Goal: Check status: Check status

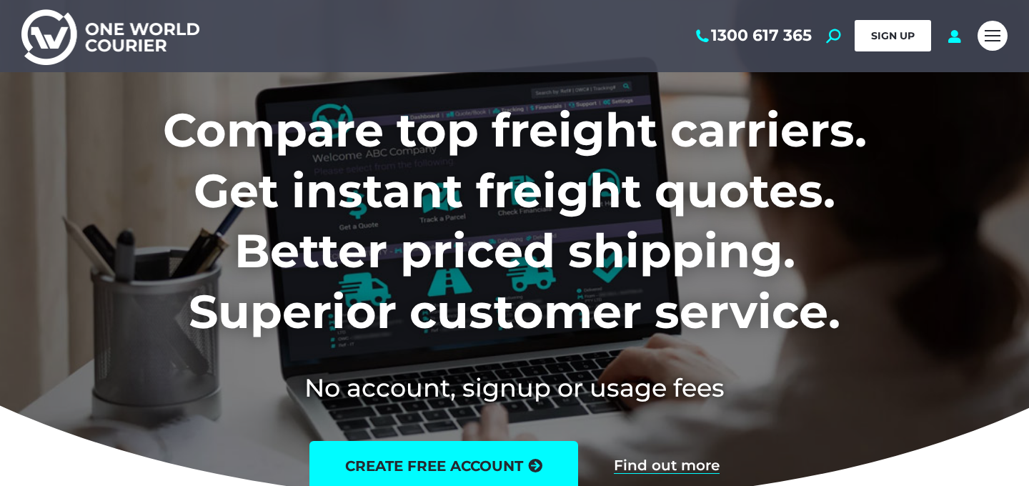
click at [888, 37] on span "SIGN UP" at bounding box center [893, 35] width 44 height 13
click at [992, 38] on div "Mobile menu icon" at bounding box center [992, 35] width 16 height 11
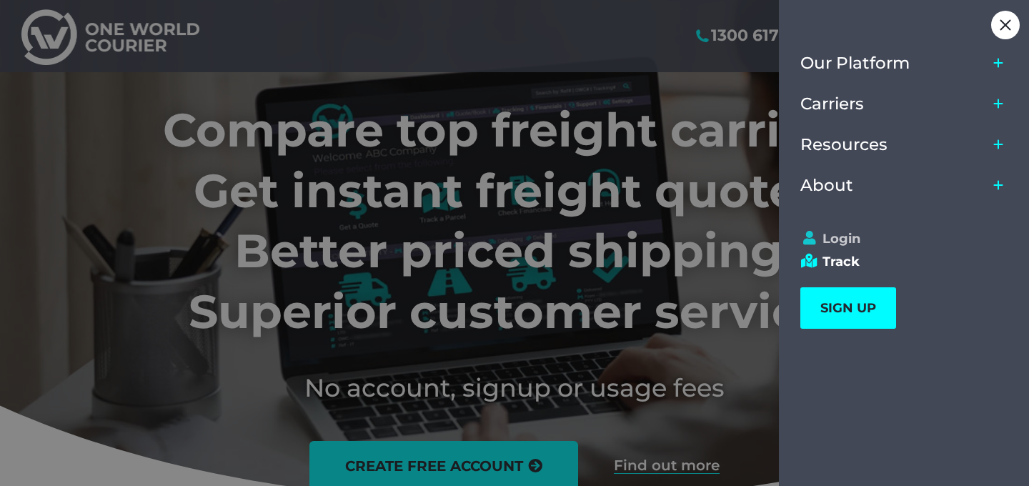
click at [833, 241] on link "Login" at bounding box center [897, 239] width 194 height 16
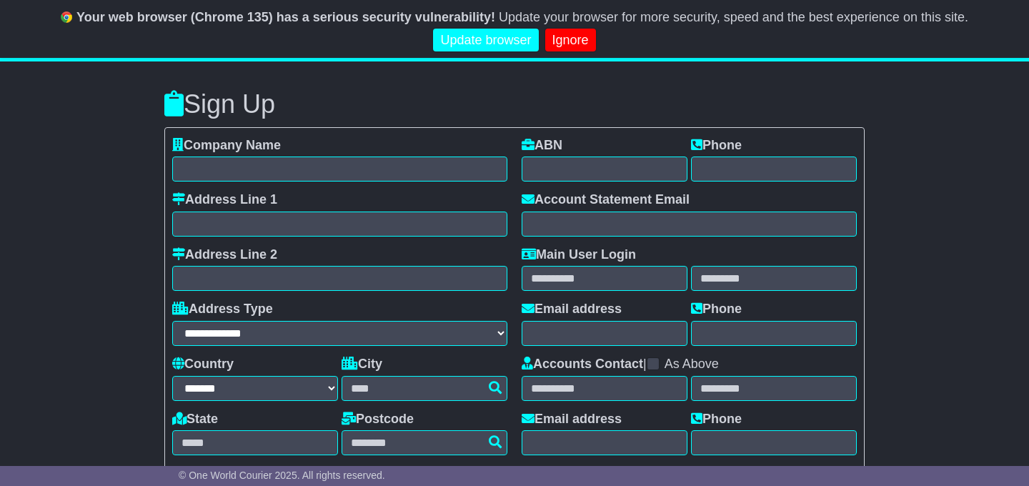
select select "**"
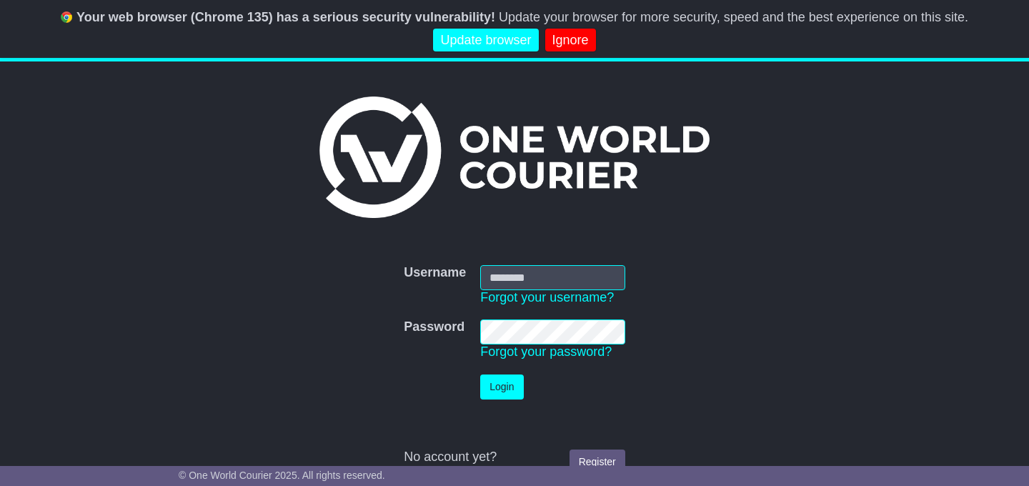
click at [532, 268] on input "Username" at bounding box center [552, 277] width 145 height 25
type input "**********"
click at [480, 374] on button "Login" at bounding box center [501, 386] width 43 height 25
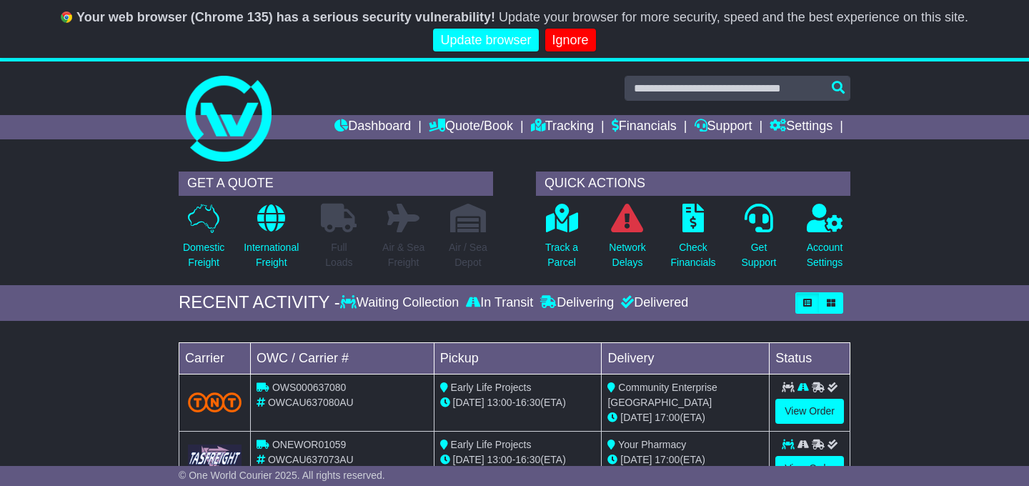
click at [86, 378] on div "Loading... No bookings found Carrier OWC / Carrier # Pickup Delivery Status OWS…" at bounding box center [514, 446] width 1029 height 237
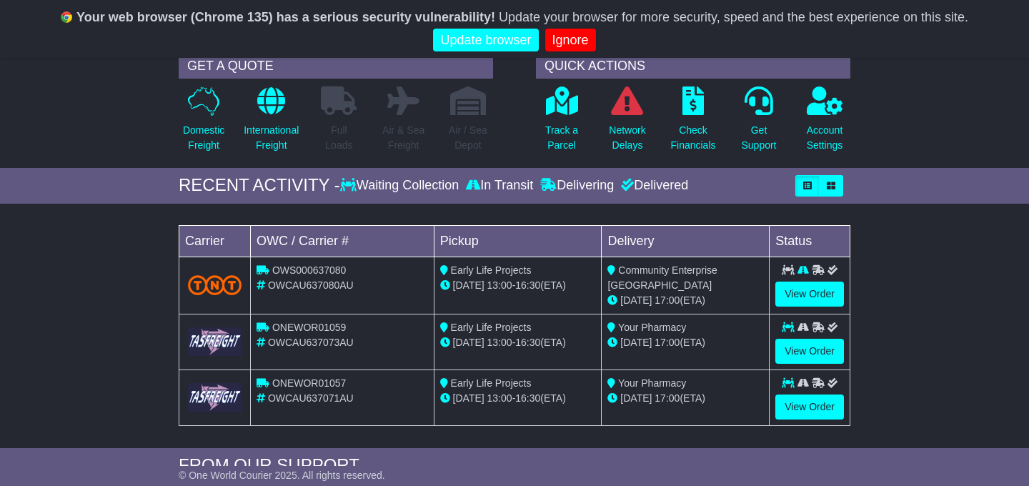
scroll to position [143, 0]
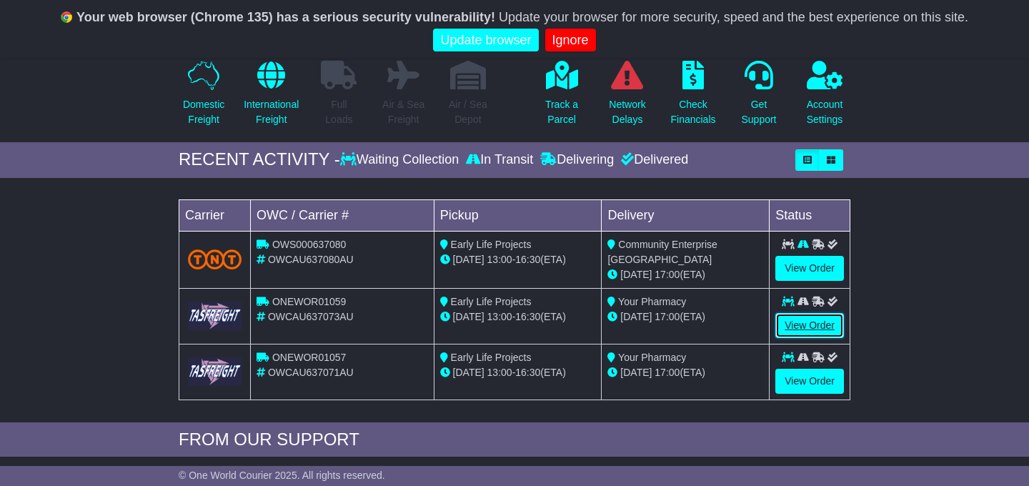
click at [824, 325] on link "View Order" at bounding box center [809, 325] width 69 height 25
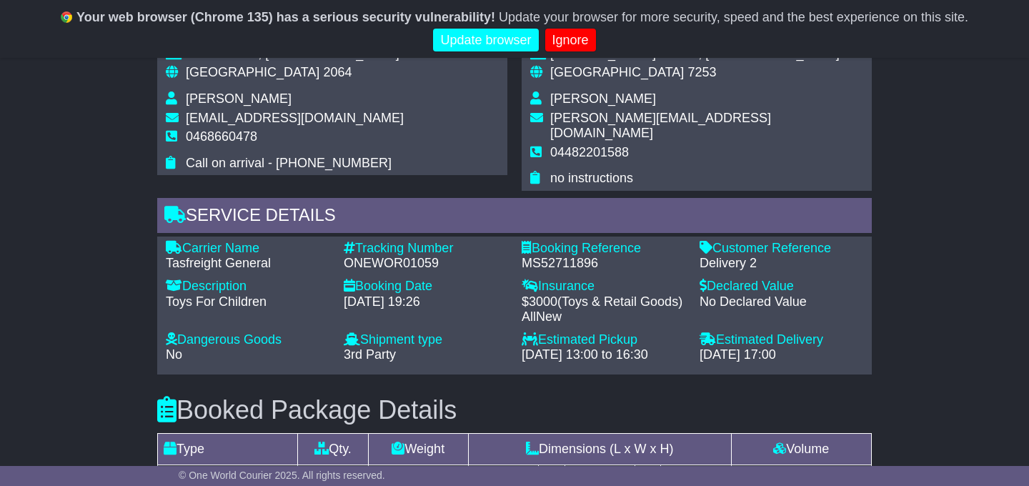
scroll to position [1086, 0]
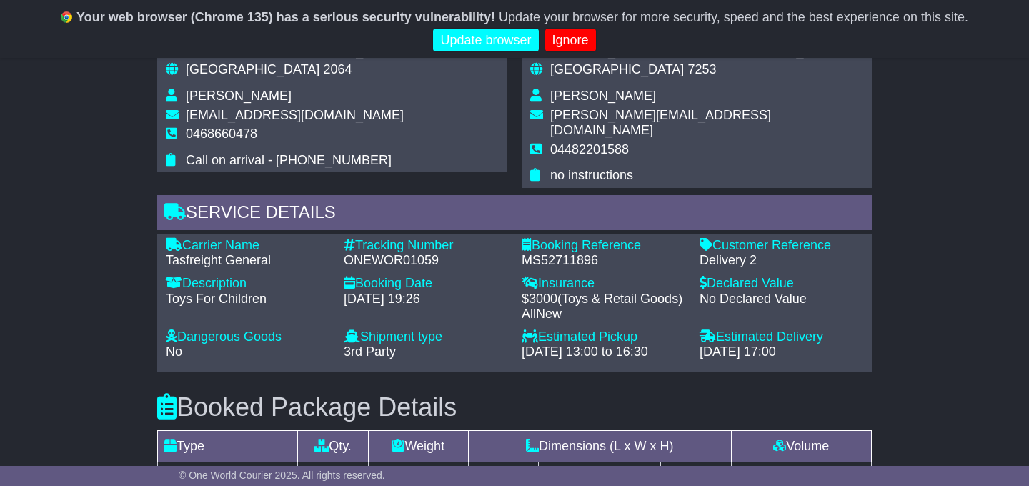
drag, startPoint x: 830, startPoint y: 324, endPoint x: 703, endPoint y: 321, distance: 127.2
click at [703, 344] on div "[DATE] 17:00" at bounding box center [781, 352] width 164 height 16
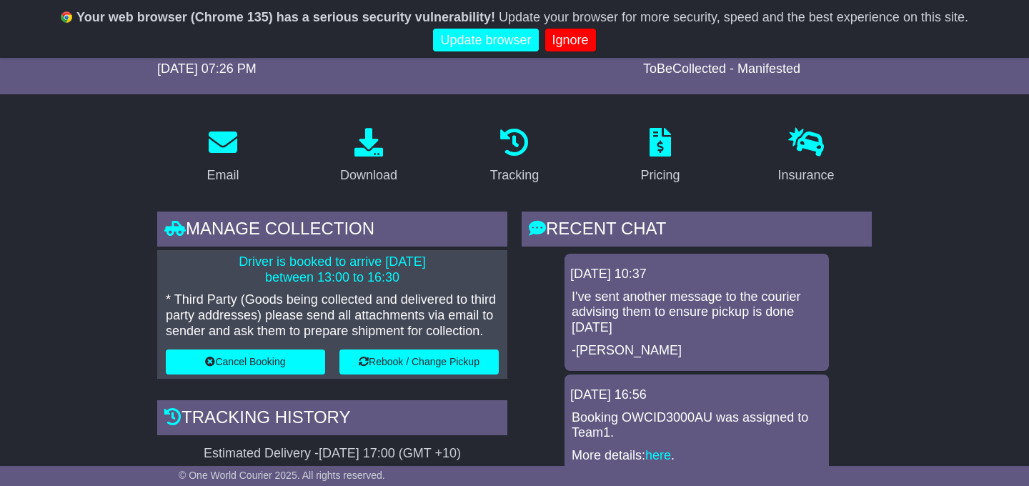
scroll to position [171, 0]
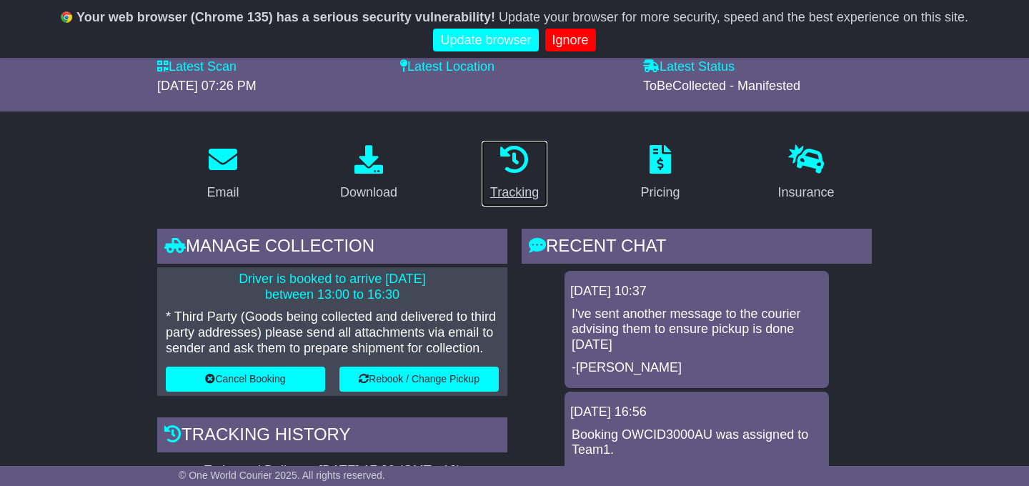
click at [509, 164] on icon at bounding box center [514, 159] width 29 height 29
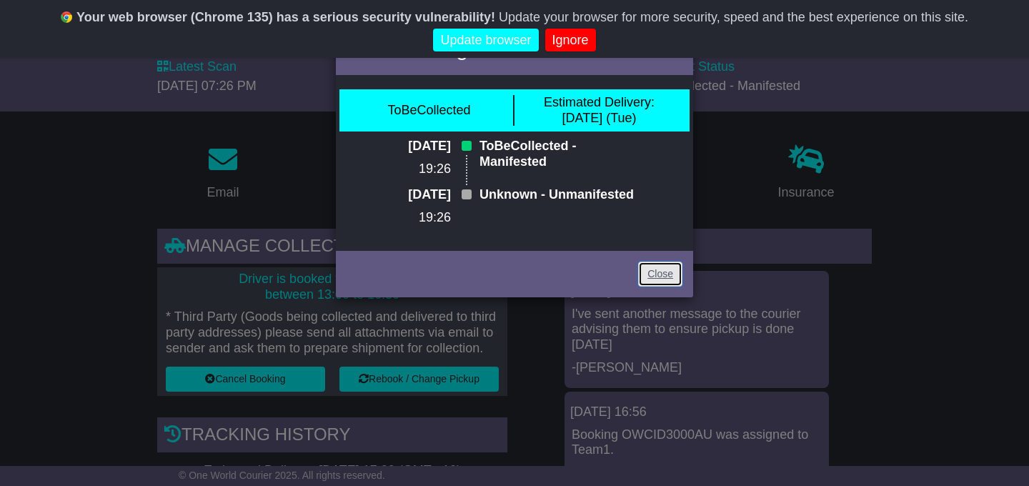
click at [652, 286] on link "Close" at bounding box center [660, 273] width 44 height 25
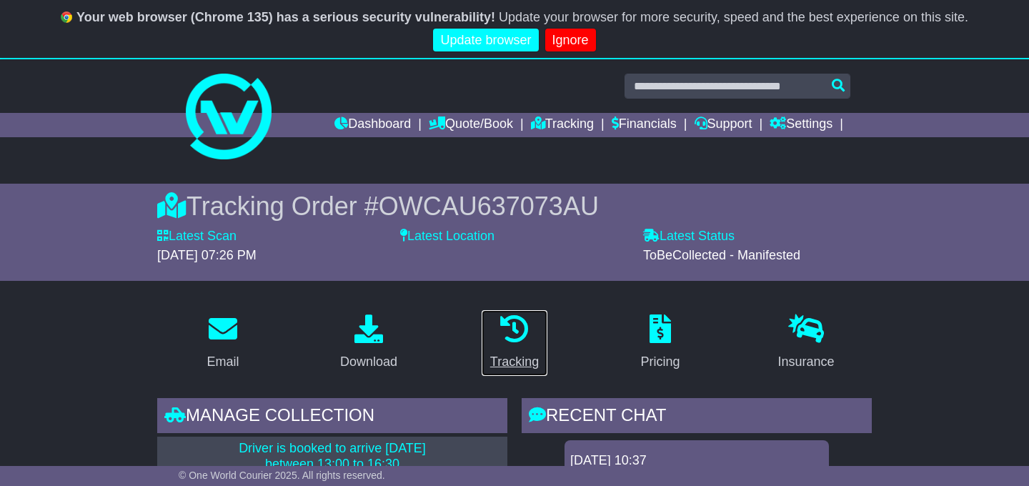
scroll to position [0, 0]
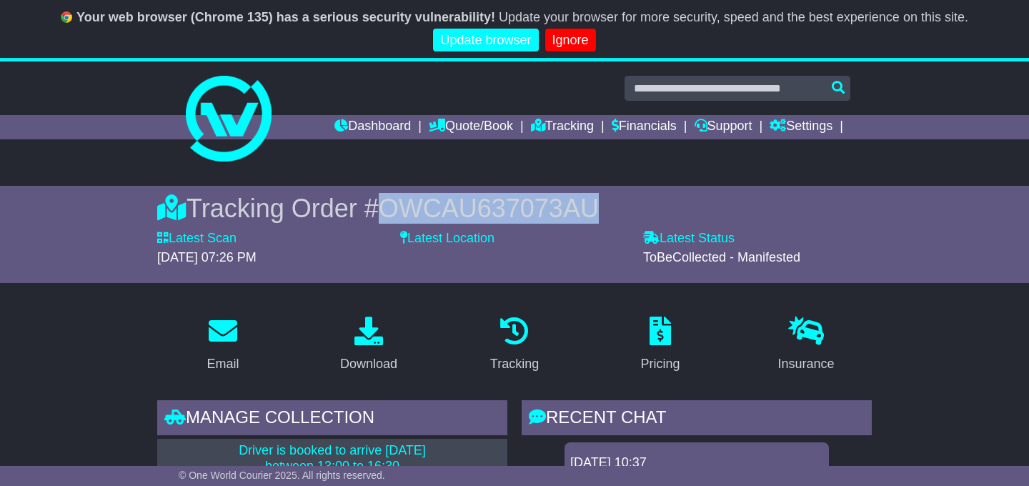
drag, startPoint x: 583, startPoint y: 208, endPoint x: 371, endPoint y: 205, distance: 211.5
click at [371, 205] on div "Tracking Order # OWCAU637073AU" at bounding box center [514, 208] width 714 height 31
copy span "OWCAU637073AU"
click at [362, 122] on link "Dashboard" at bounding box center [372, 127] width 76 height 24
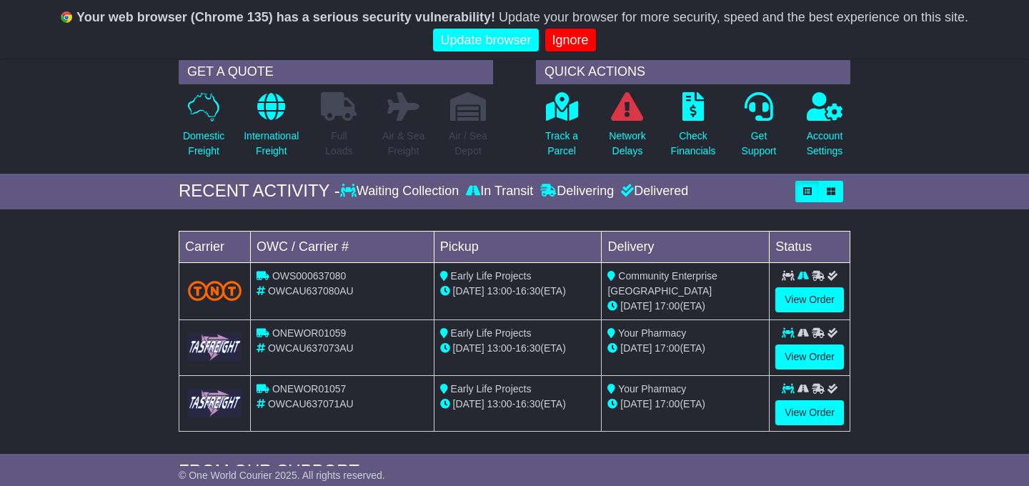
scroll to position [114, 0]
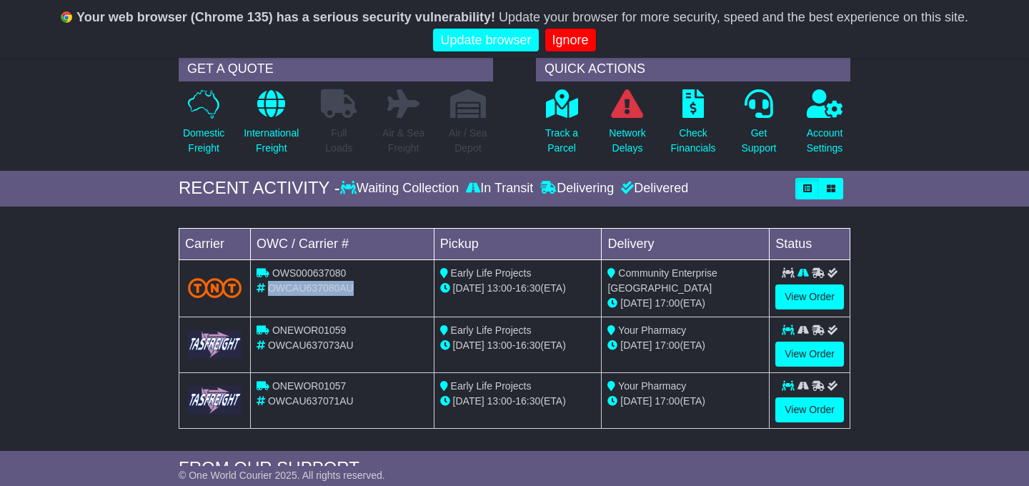
drag, startPoint x: 356, startPoint y: 285, endPoint x: 269, endPoint y: 284, distance: 87.2
click at [269, 284] on div "OWCAU637080AU" at bounding box center [341, 288] width 171 height 15
drag, startPoint x: 356, startPoint y: 342, endPoint x: 271, endPoint y: 341, distance: 85.7
click at [271, 341] on div "OWCAU637073AU" at bounding box center [341, 345] width 171 height 15
copy span "OWCAU637073AU"
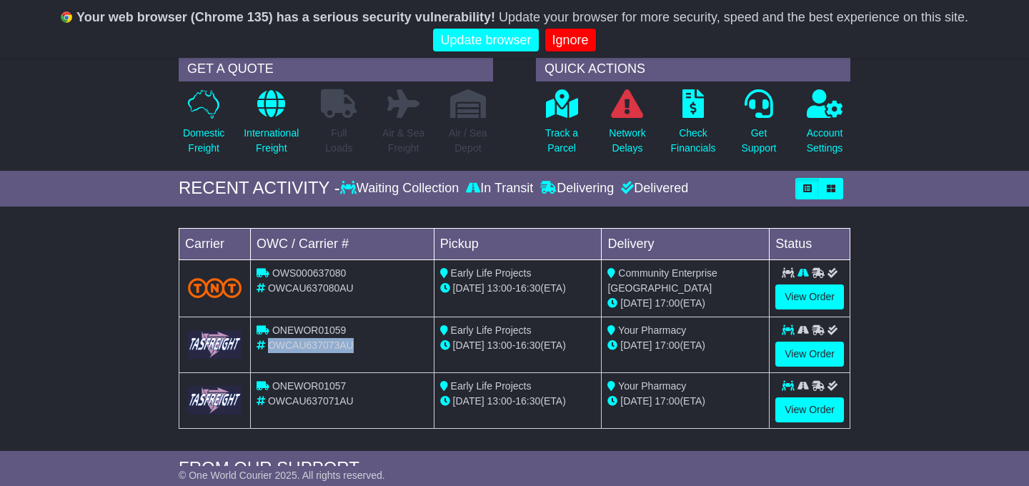
drag, startPoint x: 709, startPoint y: 343, endPoint x: 620, endPoint y: 344, distance: 89.3
click at [620, 344] on div "02 Sep 17:00 (ETA)" at bounding box center [685, 345] width 156 height 15
copy div "02 Sep 17:00 (ETA)"
drag, startPoint x: 350, startPoint y: 397, endPoint x: 270, endPoint y: 400, distance: 80.1
click at [270, 400] on div "OWCAU637071AU" at bounding box center [341, 401] width 171 height 15
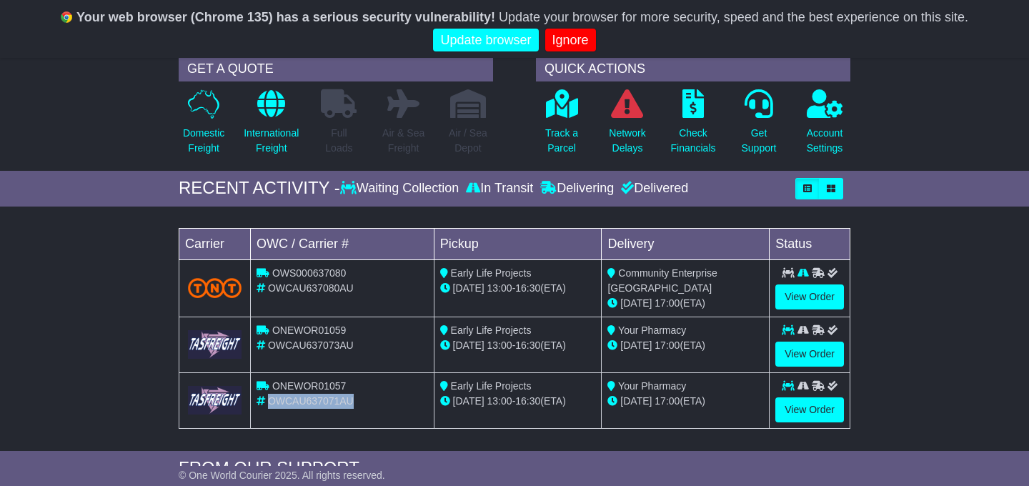
copy span "OWCAU637071AU"
click at [805, 411] on link "View Order" at bounding box center [809, 409] width 69 height 25
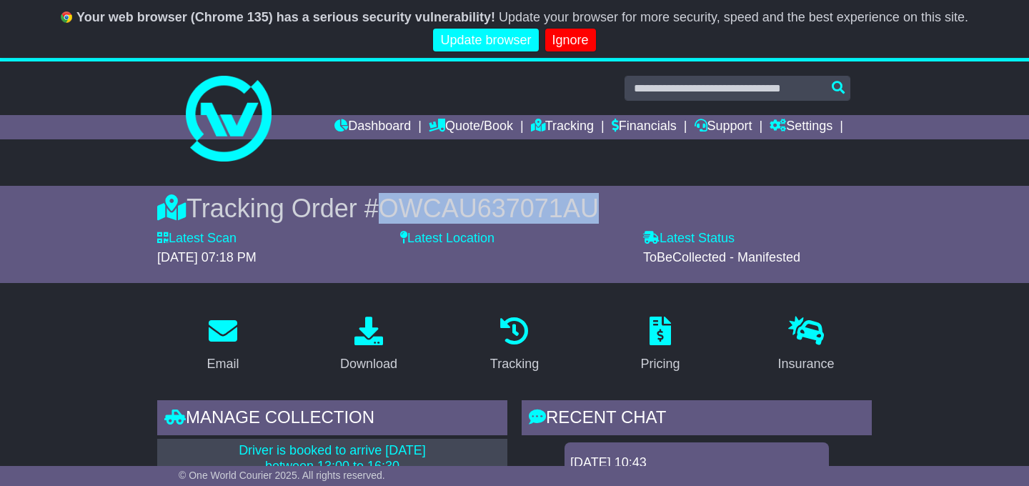
drag, startPoint x: 579, startPoint y: 205, endPoint x: 371, endPoint y: 198, distance: 208.7
click at [370, 198] on div "Tracking Order # OWCAU637071AU" at bounding box center [514, 208] width 714 height 31
copy span "OWCAU637071AU"
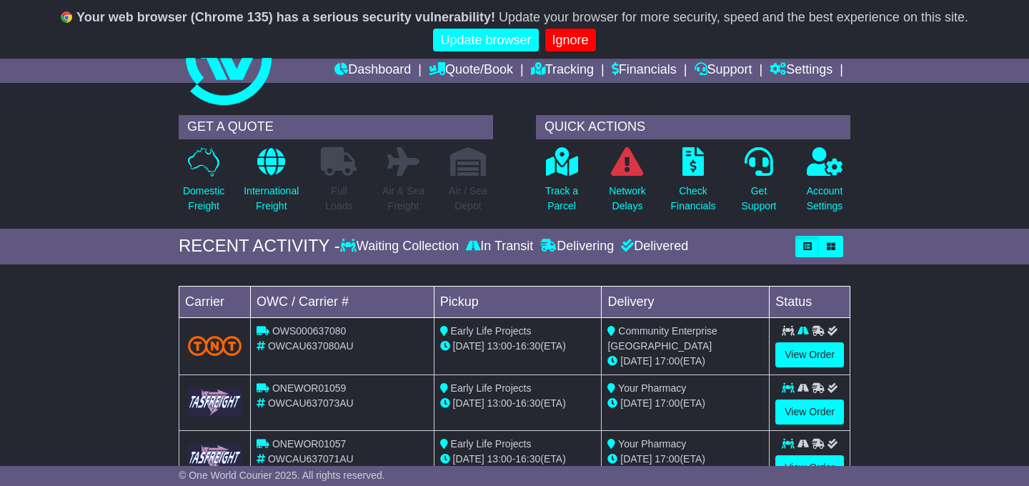
scroll to position [114, 0]
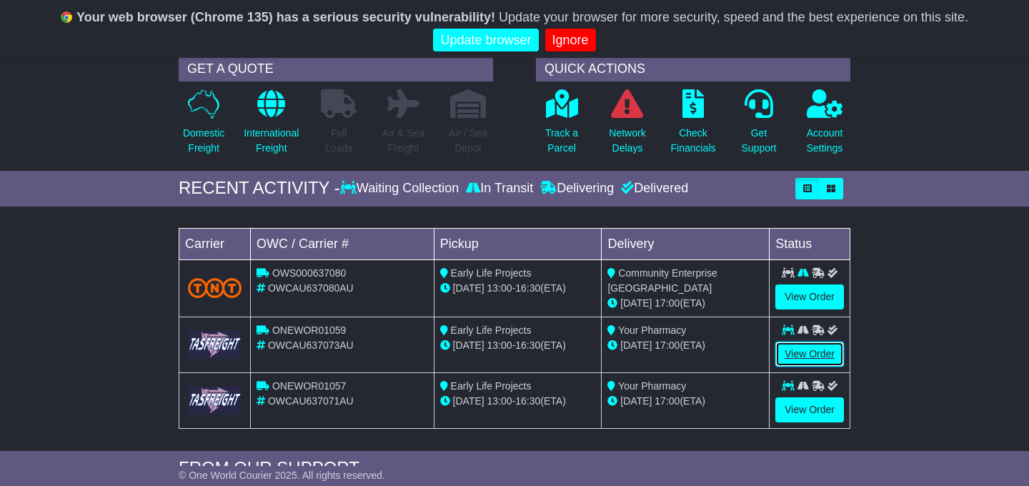
click at [814, 354] on link "View Order" at bounding box center [809, 353] width 69 height 25
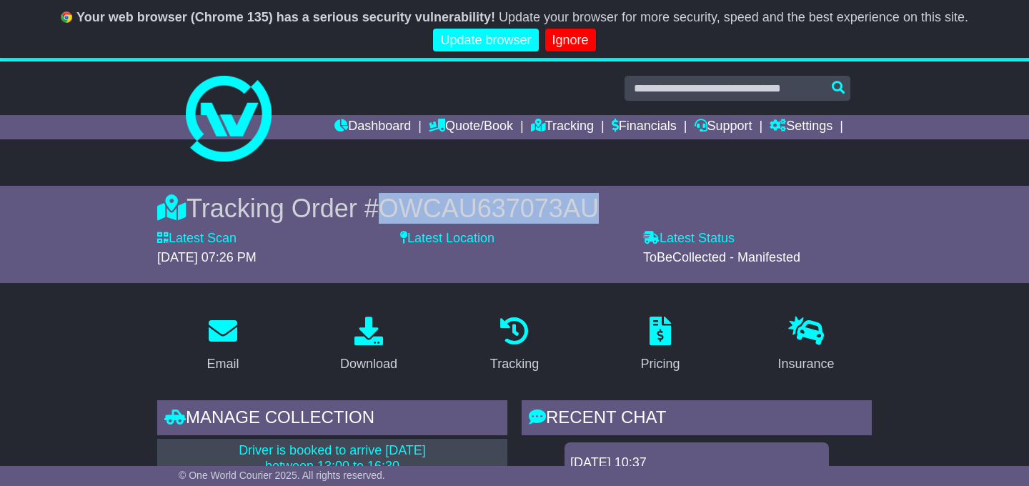
drag, startPoint x: 581, startPoint y: 210, endPoint x: 366, endPoint y: 211, distance: 215.0
click at [366, 211] on div "Tracking Order # OWCAU637073AU" at bounding box center [514, 208] width 714 height 31
copy span "OWCAU637073AU"
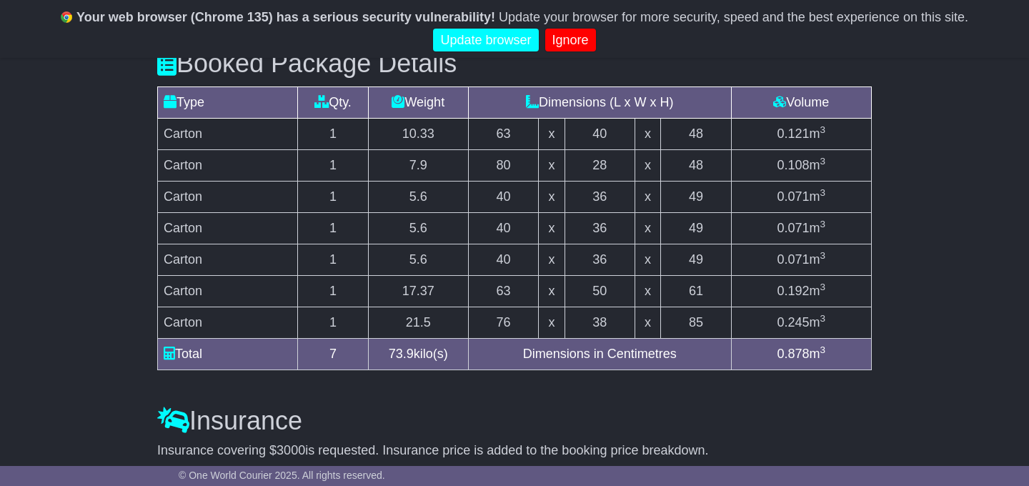
scroll to position [1457, 0]
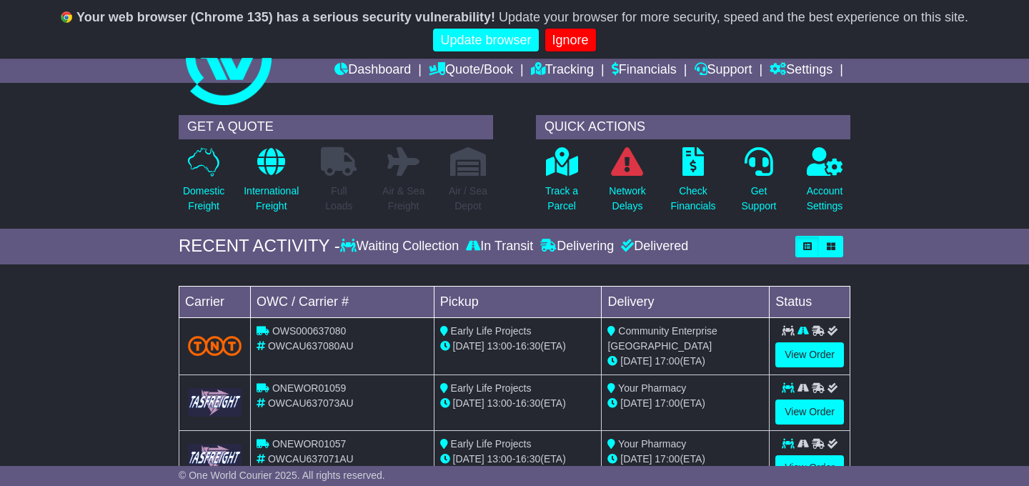
scroll to position [114, 0]
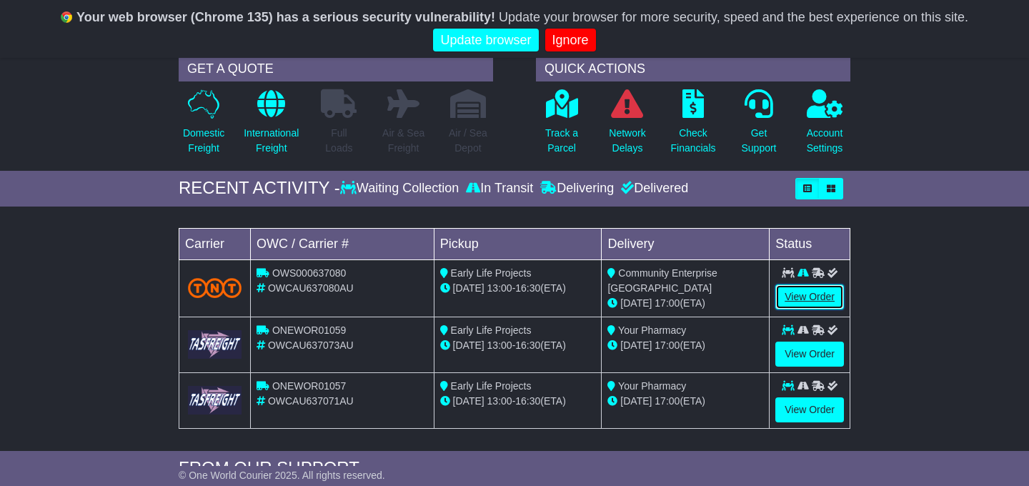
click at [795, 301] on link "View Order" at bounding box center [809, 296] width 69 height 25
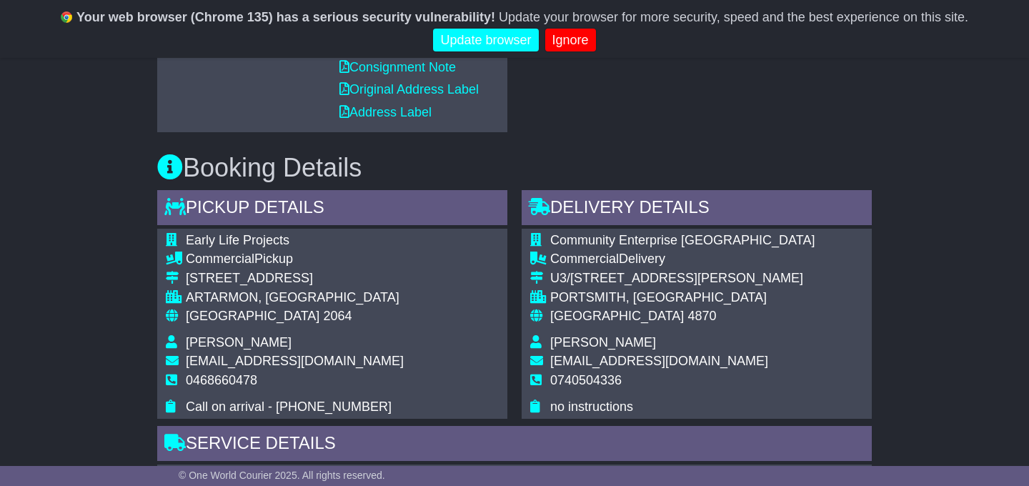
scroll to position [629, 0]
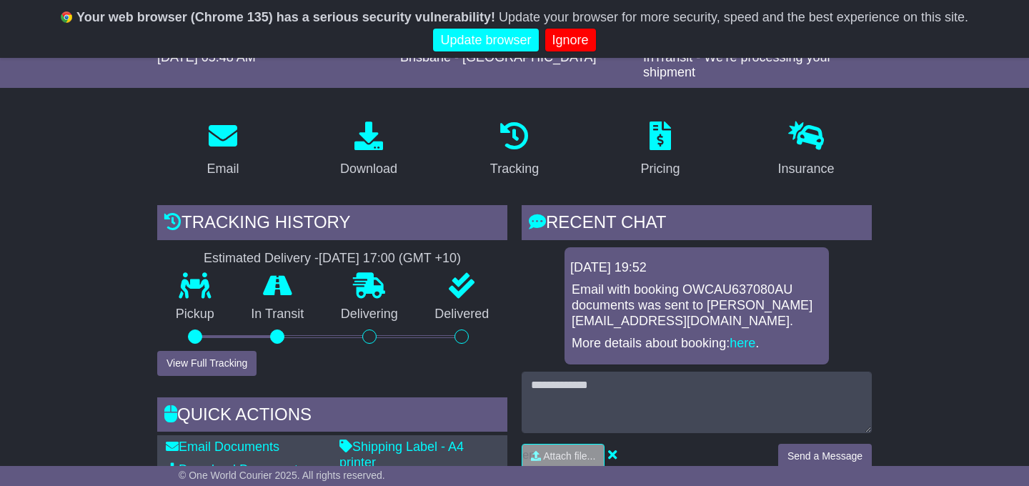
scroll to position [171, 0]
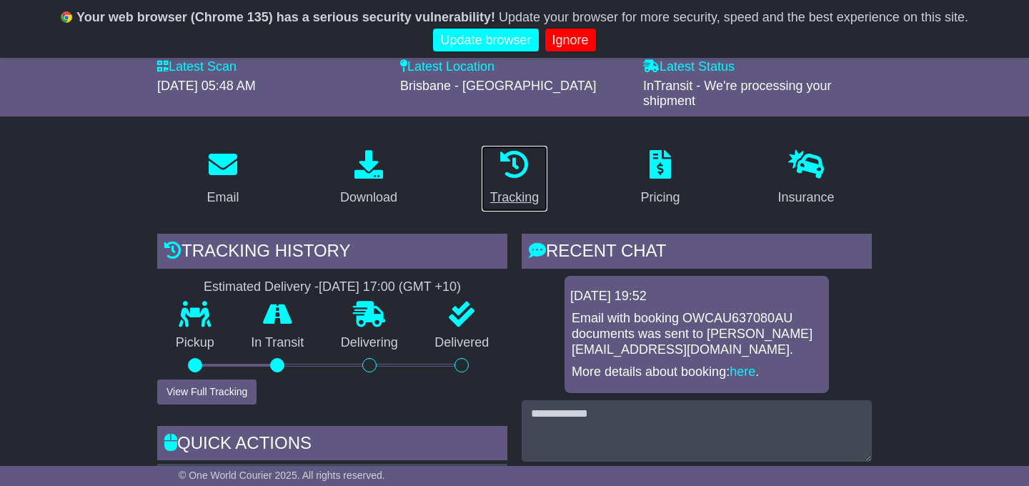
click at [524, 188] on div "Tracking" at bounding box center [514, 197] width 49 height 19
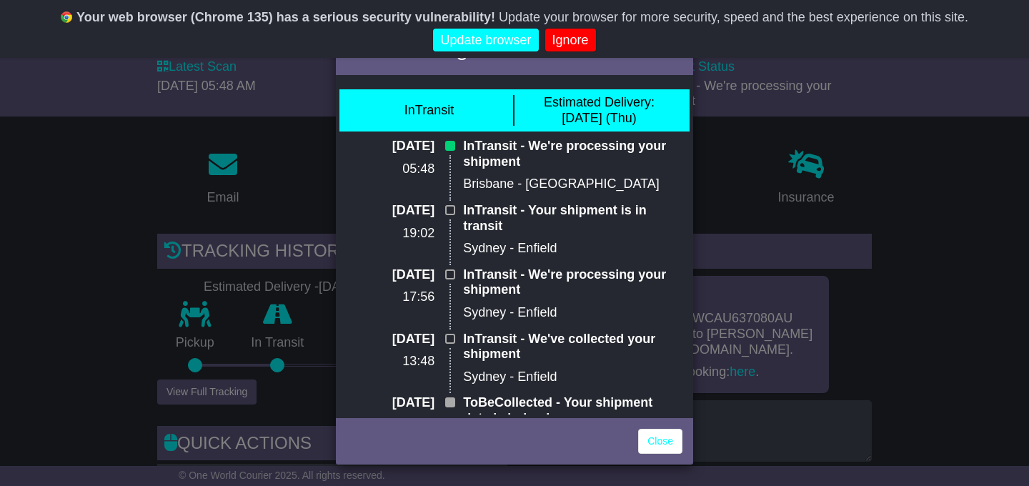
click at [96, 274] on div "Full Tracking × InTransit Estimated Delivery: [DATE] (Thu) [DATE] 05:48 InTrans…" at bounding box center [514, 243] width 1029 height 486
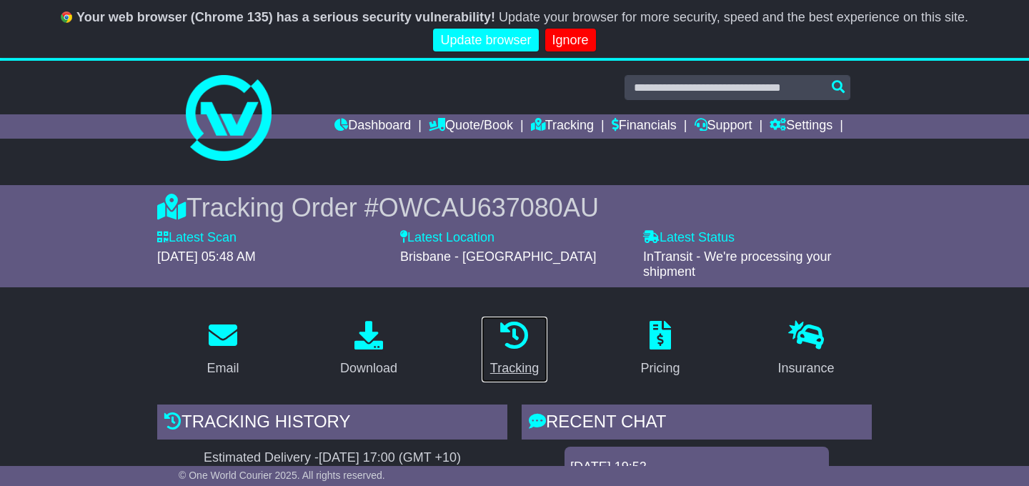
scroll to position [0, 0]
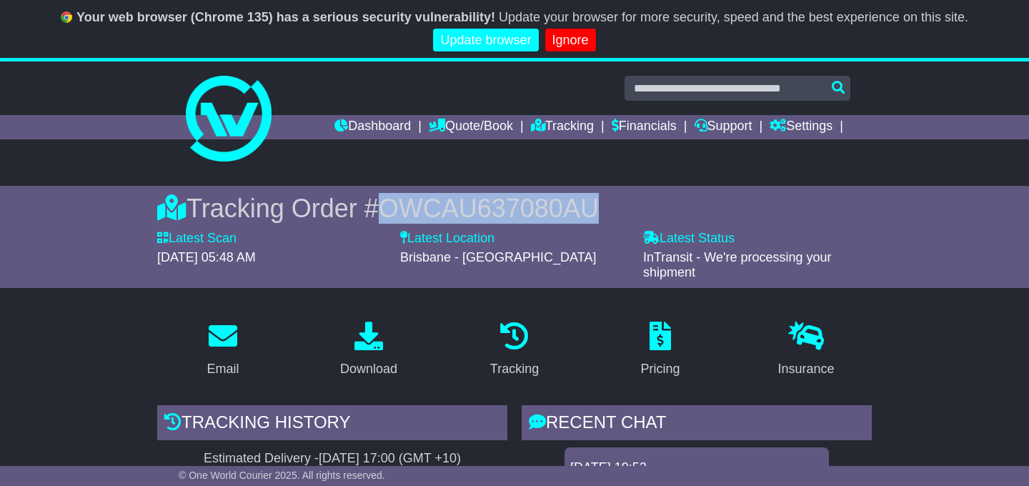
drag, startPoint x: 579, startPoint y: 199, endPoint x: 354, endPoint y: 194, distance: 224.4
click at [354, 194] on div "Tracking Order # OWCAU637080AU" at bounding box center [514, 208] width 714 height 31
copy div "# OWCAU637080AU"
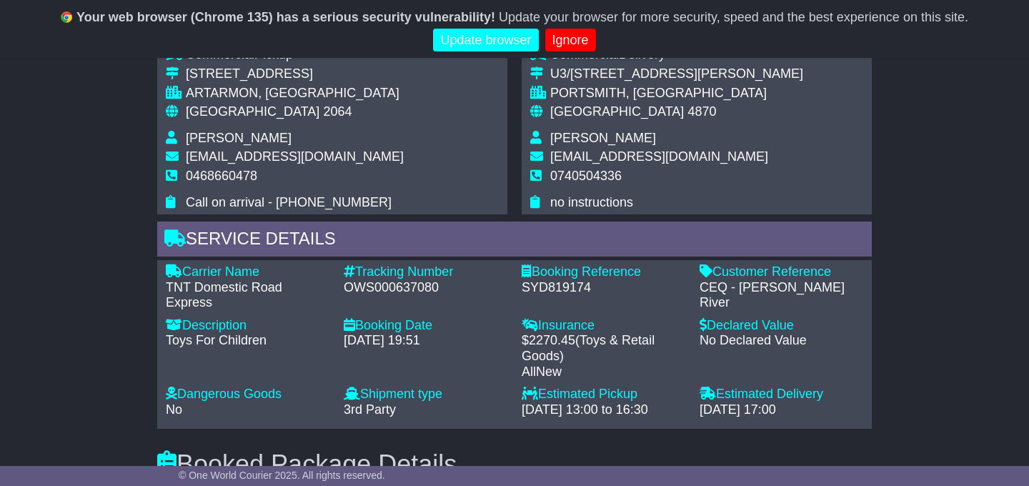
scroll to position [857, 0]
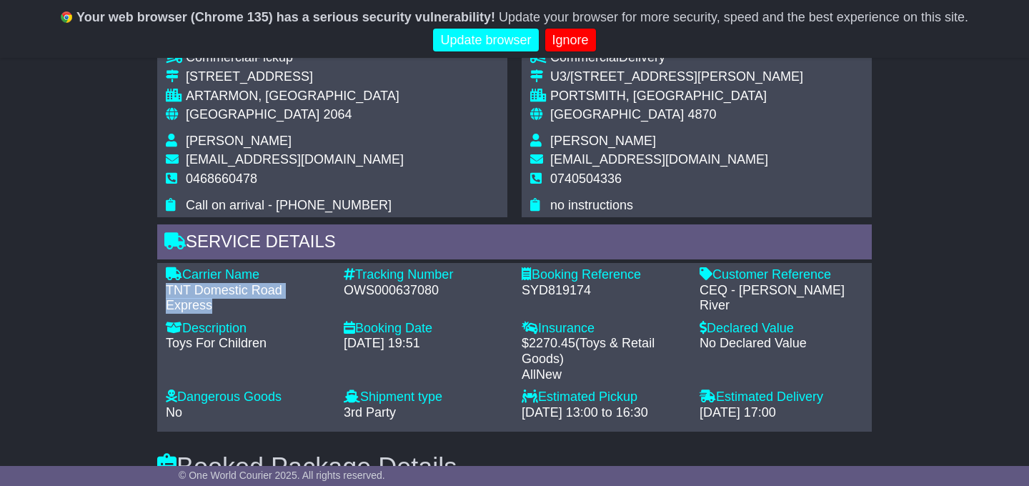
drag, startPoint x: 325, startPoint y: 270, endPoint x: 149, endPoint y: 270, distance: 176.5
click at [149, 270] on div "Email Download Tracking Pricing Insurance" at bounding box center [514, 322] width 1029 height 1740
copy div "TNT Domestic Road Express"
drag, startPoint x: 813, startPoint y: 376, endPoint x: 696, endPoint y: 376, distance: 117.2
click at [696, 389] on div "Estimated Delivery - [DATE] 17:00" at bounding box center [781, 404] width 178 height 31
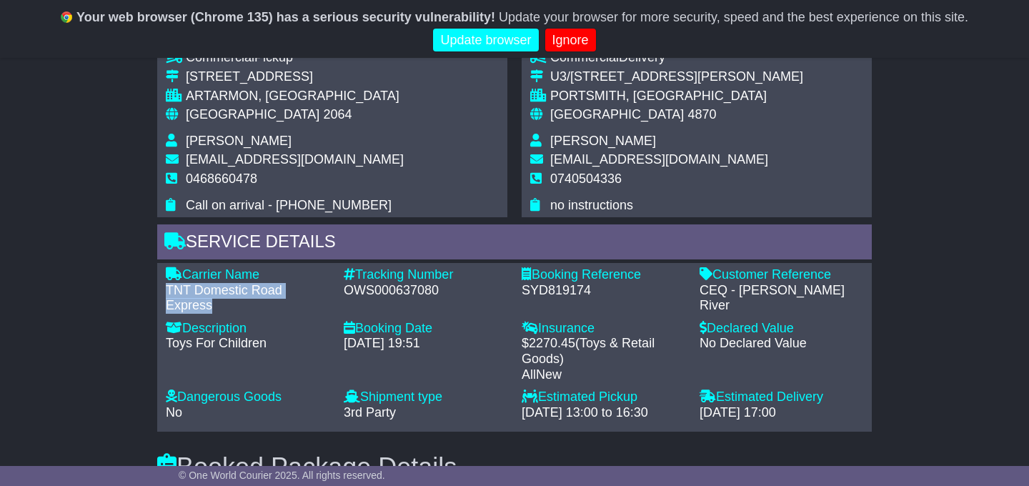
copy div "[DATE] 17:00"
